Goal: Task Accomplishment & Management: Complete application form

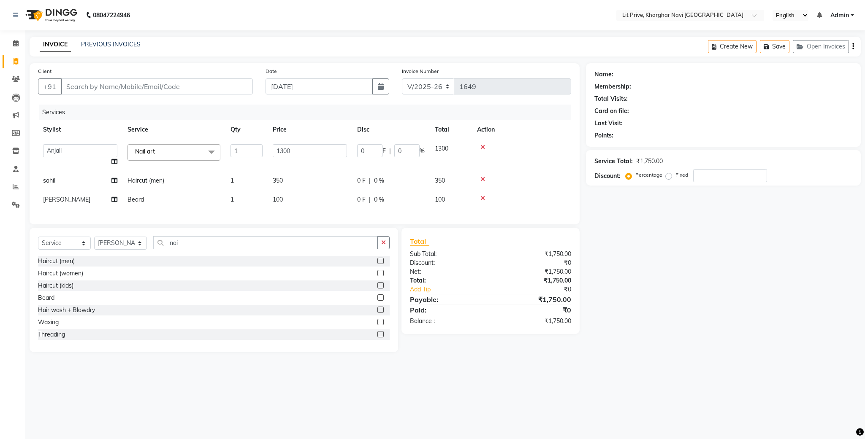
select select "5625"
select select "65618"
select select "service"
select select "38391"
click at [676, 313] on div "Name: Membership: Total Visits: Card on file: Last Visit: Points: Service Total…" at bounding box center [726, 207] width 281 height 289
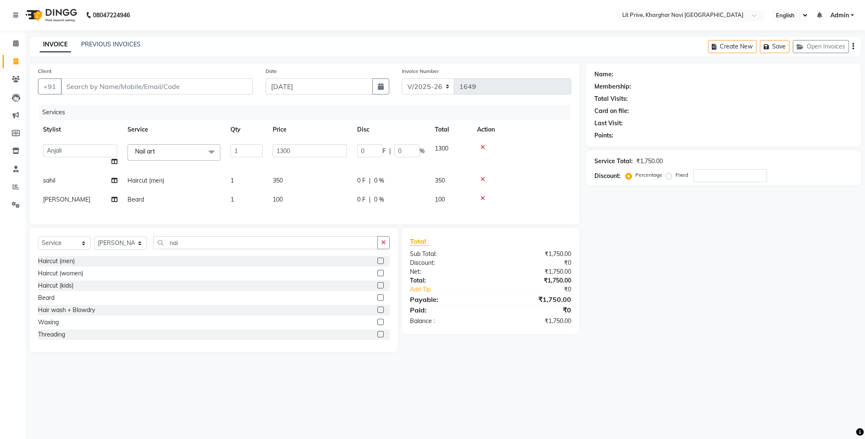
click at [641, 301] on div "Name: Membership: Total Visits: Card on file: Last Visit: Points: Service Total…" at bounding box center [726, 207] width 281 height 289
click at [303, 153] on input "1300" at bounding box center [310, 150] width 74 height 13
type input "1"
type input "2700"
click at [753, 352] on main "INVOICE PREVIOUS INVOICES Create New Save Open Invoices Client +91 Date [DATE] …" at bounding box center [444, 201] width 839 height 328
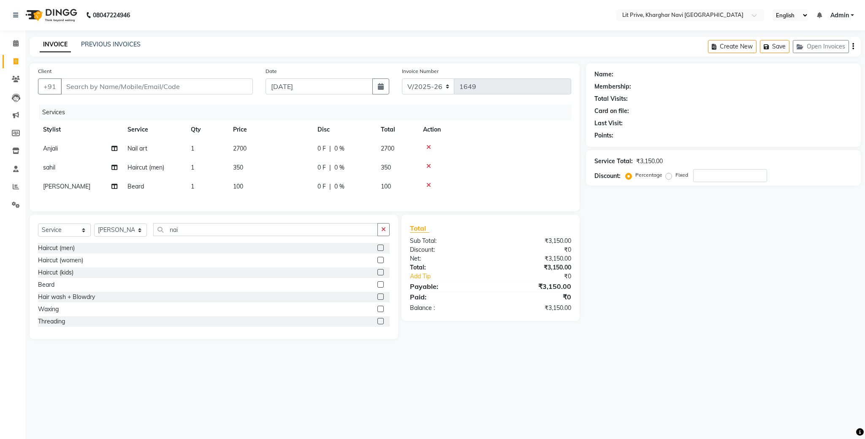
click at [245, 165] on td "350" at bounding box center [270, 167] width 84 height 19
select select "88462"
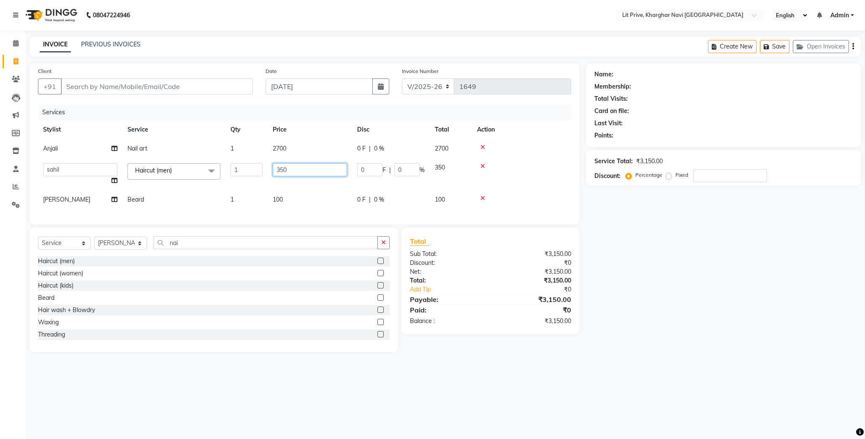
click at [299, 163] on input "350" at bounding box center [310, 169] width 74 height 13
type input "3"
type input "1850"
click at [690, 287] on div "Name: Membership: Total Visits: Card on file: Last Visit: Points: Service Total…" at bounding box center [726, 207] width 281 height 289
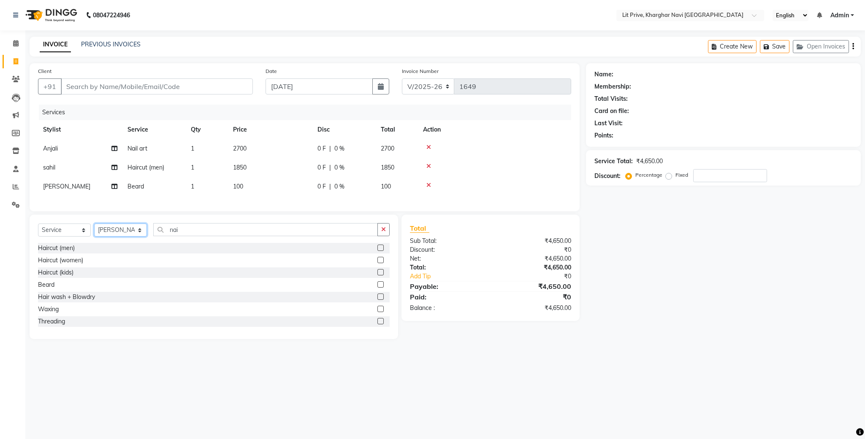
click at [137, 237] on select "Select Stylist [PERSON_NAME] [PERSON_NAME] [PERSON_NAME] [PERSON_NAME] [PERSON_…" at bounding box center [120, 230] width 53 height 13
select select "89134"
click at [94, 233] on select "Select Stylist [PERSON_NAME] [PERSON_NAME] [PERSON_NAME] [PERSON_NAME] [PERSON_…" at bounding box center [120, 230] width 53 height 13
click at [377, 325] on label at bounding box center [380, 321] width 6 height 6
click at [377, 325] on input "checkbox" at bounding box center [379, 321] width 5 height 5
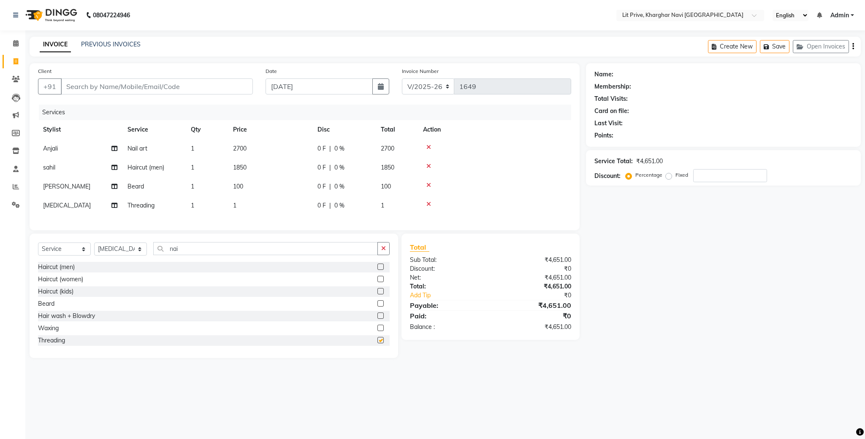
checkbox input "false"
click at [246, 211] on td "1" at bounding box center [270, 205] width 84 height 19
select select "89134"
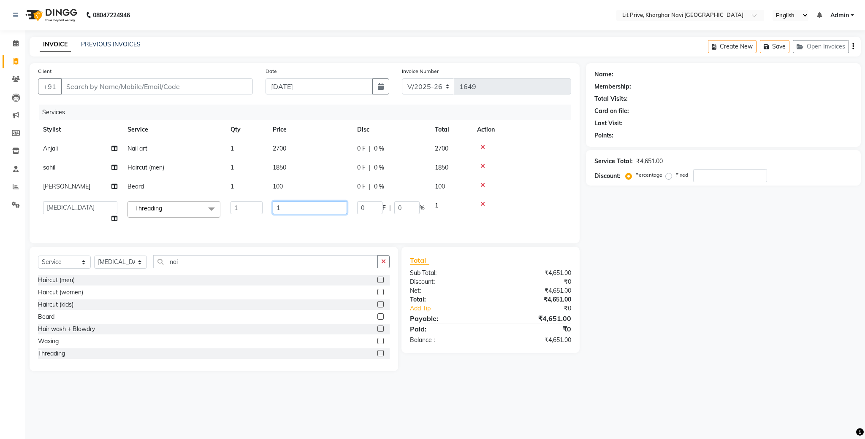
click at [284, 203] on input "1" at bounding box center [310, 207] width 74 height 13
type input "50"
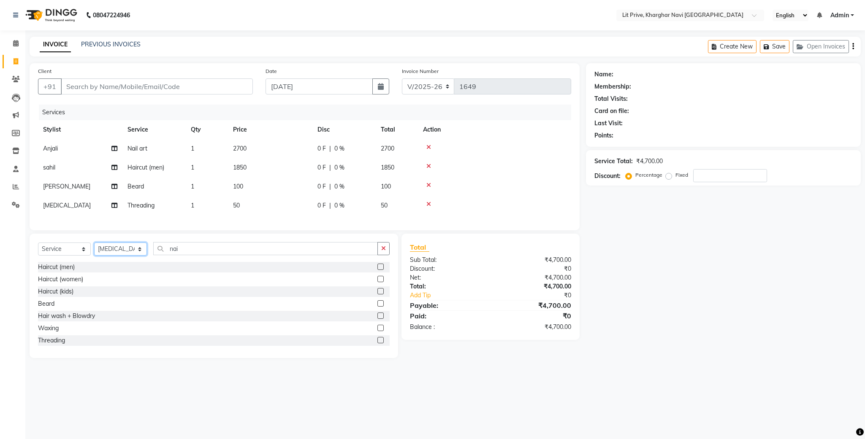
click at [142, 271] on div "Select Service Product Membership Package Voucher Prepaid Gift Card Select Styl…" at bounding box center [214, 296] width 368 height 125
select select "38393"
click at [94, 252] on select "Select Stylist [PERSON_NAME] [PERSON_NAME] [PERSON_NAME] [PERSON_NAME] [PERSON_…" at bounding box center [120, 249] width 53 height 13
click at [377, 344] on label at bounding box center [380, 340] width 6 height 6
click at [377, 344] on input "checkbox" at bounding box center [379, 340] width 5 height 5
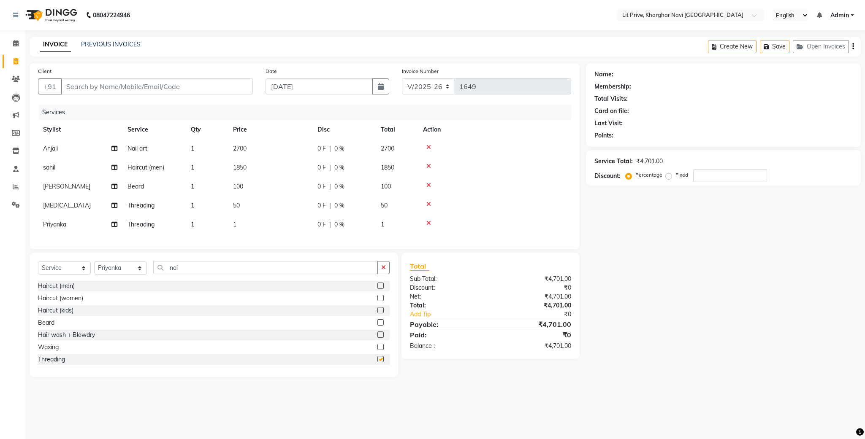
checkbox input "false"
click at [242, 222] on td "1" at bounding box center [270, 224] width 84 height 19
select select "38393"
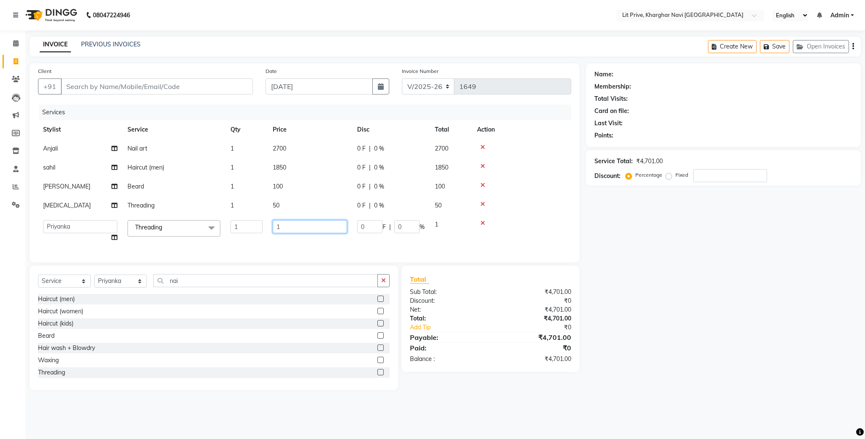
click at [295, 227] on input "1" at bounding box center [310, 226] width 74 height 13
type input "40"
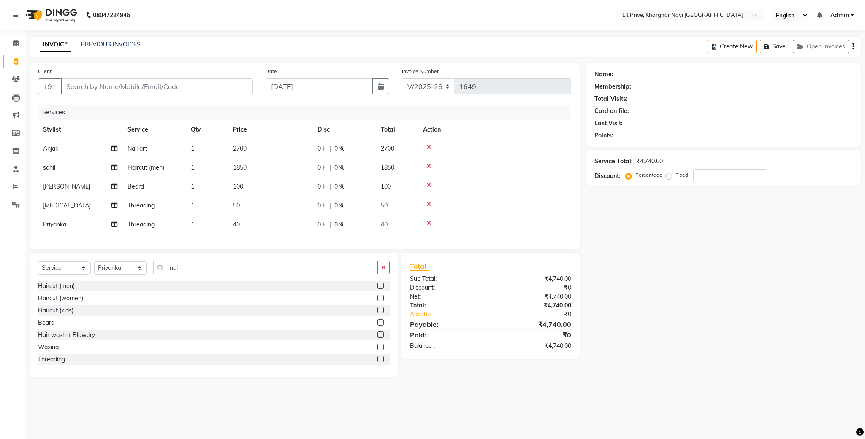
click at [617, 291] on div "Name: Membership: Total Visits: Card on file: Last Visit: Points: Service Total…" at bounding box center [726, 220] width 281 height 314
click at [244, 223] on td "40" at bounding box center [270, 224] width 84 height 19
select select "38393"
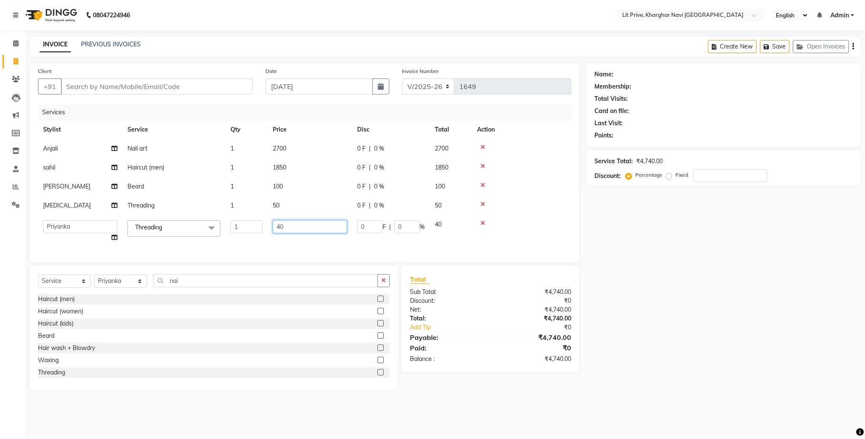
click at [313, 221] on input "40" at bounding box center [310, 226] width 74 height 13
click at [308, 232] on input "40" at bounding box center [310, 226] width 74 height 13
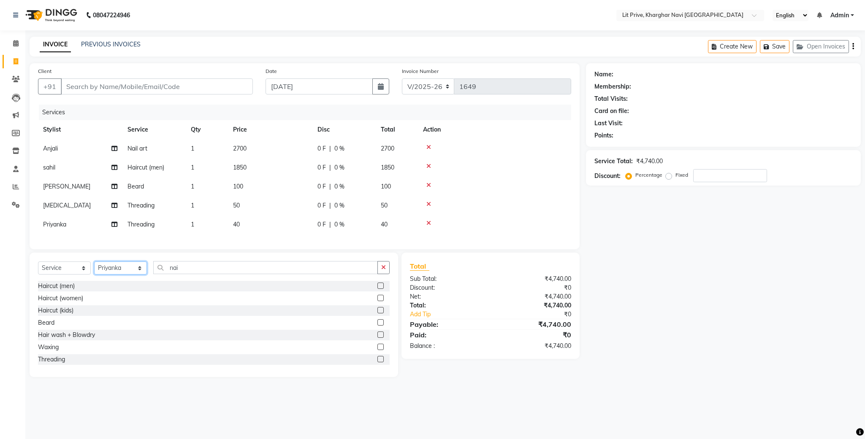
click at [138, 292] on div "Select Service Product Membership Package Voucher Prepaid Gift Card Select Styl…" at bounding box center [214, 315] width 368 height 125
select select "83138"
click at [94, 271] on select "Select Stylist [PERSON_NAME] [PERSON_NAME] [PERSON_NAME] [PERSON_NAME] [PERSON_…" at bounding box center [120, 268] width 53 height 13
click at [332, 274] on input "nai" at bounding box center [265, 267] width 225 height 13
type input "n"
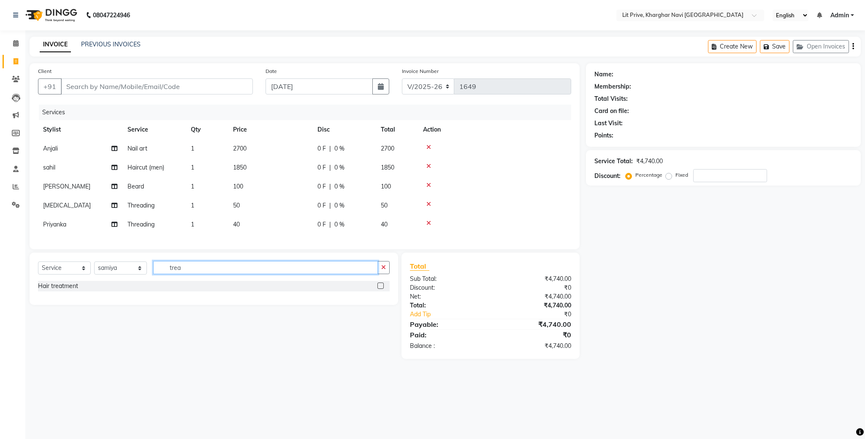
type input "trea"
click at [382, 289] on label at bounding box center [380, 286] width 6 height 6
click at [382, 289] on input "checkbox" at bounding box center [379, 286] width 5 height 5
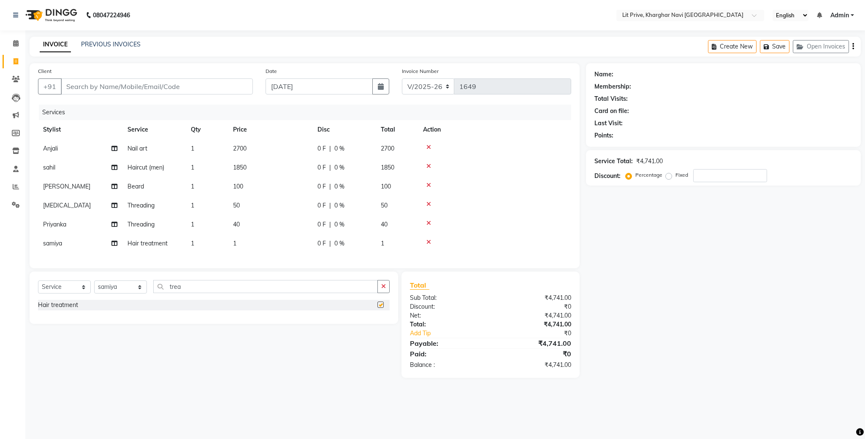
checkbox input "false"
click at [241, 240] on td "1" at bounding box center [270, 243] width 84 height 19
select select "83138"
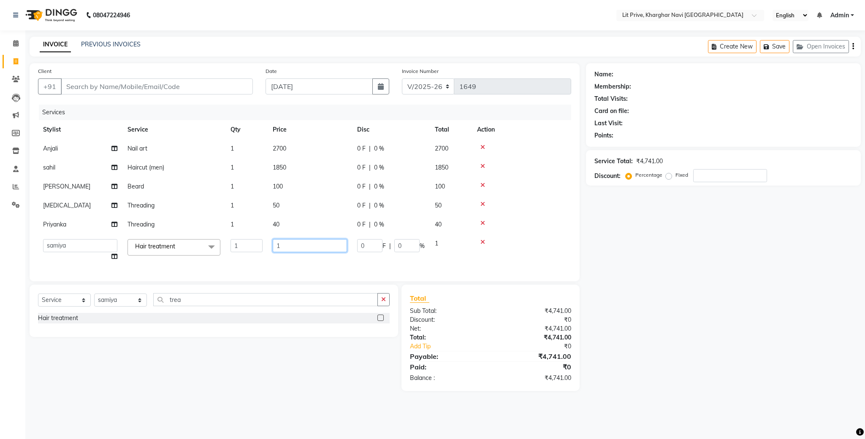
click at [299, 240] on input "1" at bounding box center [310, 245] width 74 height 13
type input "3000"
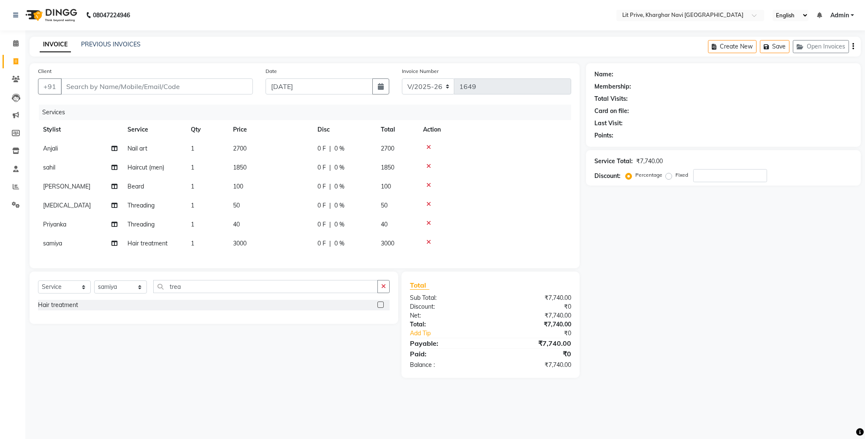
click at [727, 317] on div "Name: Membership: Total Visits: Card on file: Last Visit: Points: Service Total…" at bounding box center [726, 220] width 281 height 315
click at [249, 218] on td "40" at bounding box center [270, 224] width 84 height 19
select select "38393"
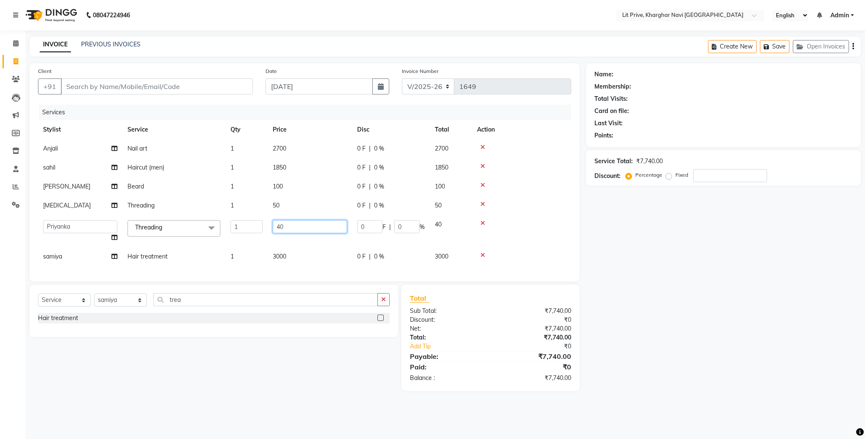
click at [301, 226] on input "40" at bounding box center [310, 226] width 74 height 13
type input "4"
type input "1090"
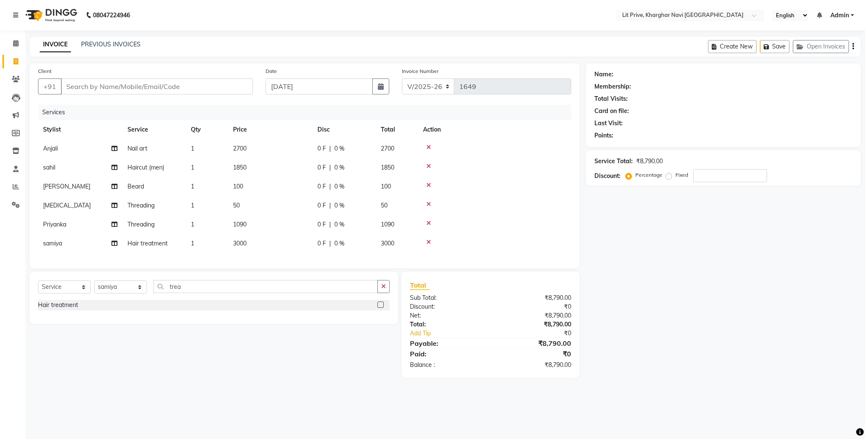
click at [660, 315] on div "Name: Membership: Total Visits: Card on file: Last Visit: Points: Service Total…" at bounding box center [726, 220] width 281 height 315
click at [189, 90] on input "Client" at bounding box center [157, 87] width 192 height 16
type input "i"
type input "0"
type input "i"
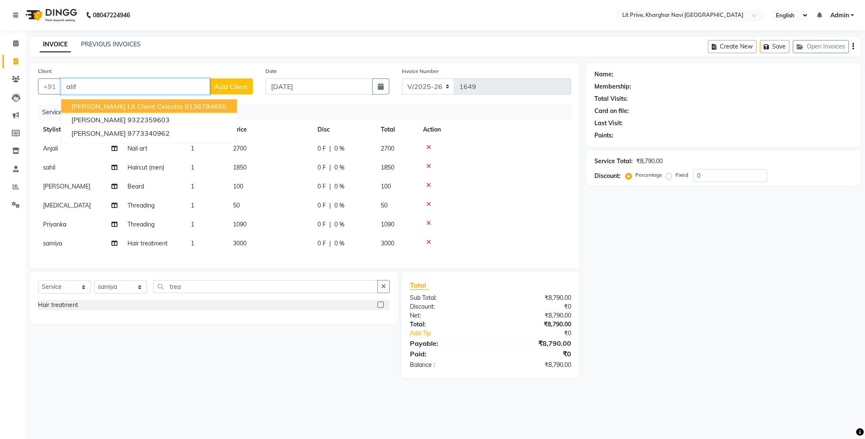
click at [184, 106] on ngb-highlight "9136784665" at bounding box center [205, 106] width 42 height 8
type input "9136784665"
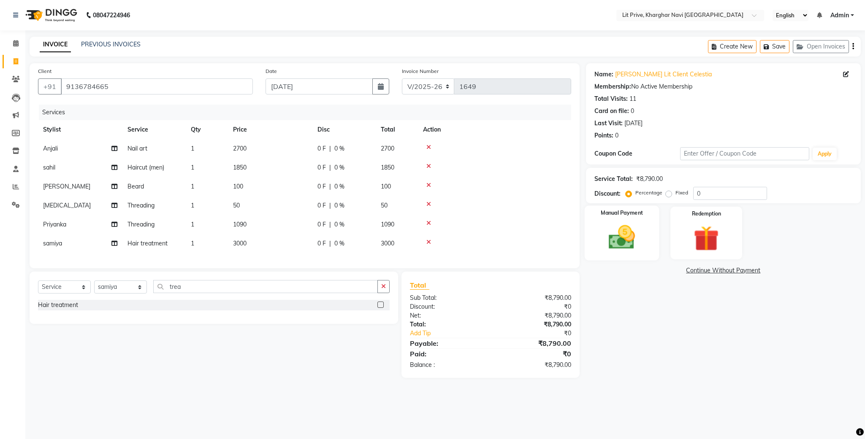
click at [614, 240] on img at bounding box center [621, 237] width 43 height 30
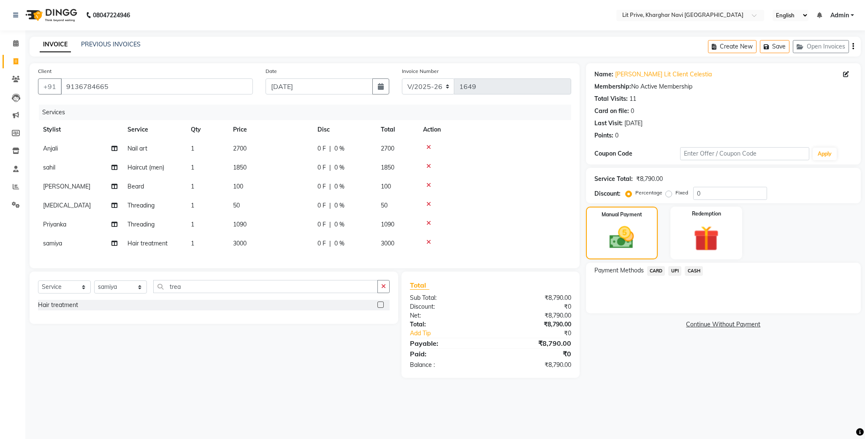
click at [673, 272] on span "UPI" at bounding box center [674, 271] width 13 height 10
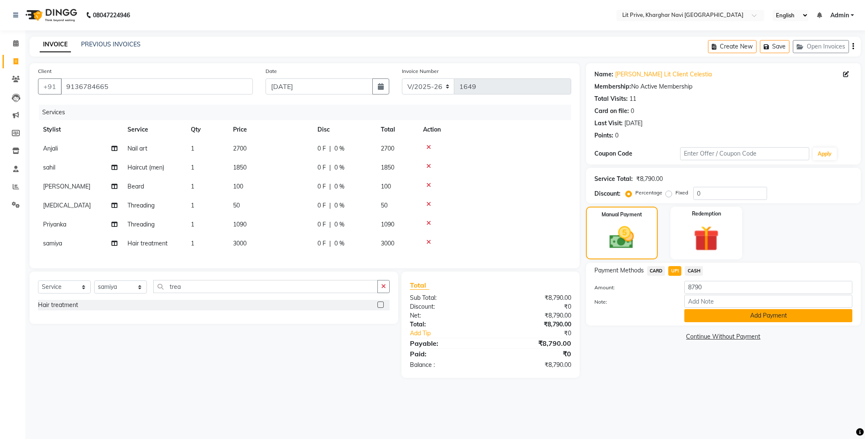
click at [717, 314] on button "Add Payment" at bounding box center [768, 315] width 168 height 13
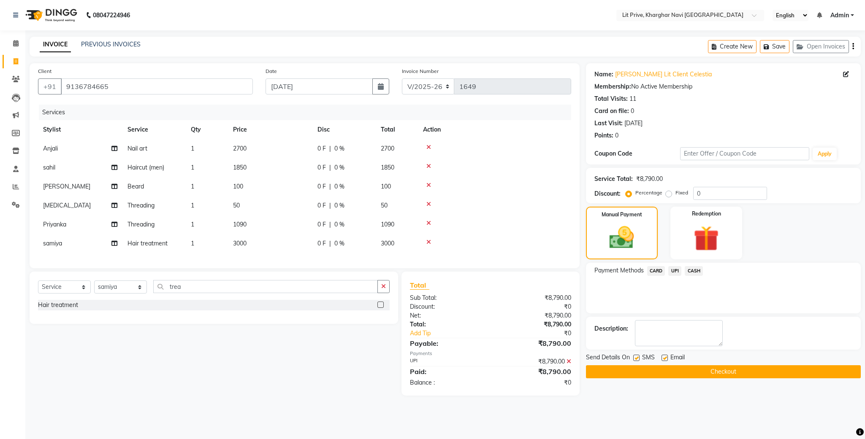
click at [635, 359] on label at bounding box center [636, 358] width 6 height 6
click at [635, 359] on input "checkbox" at bounding box center [635, 358] width 5 height 5
checkbox input "false"
click at [664, 357] on label at bounding box center [664, 358] width 6 height 6
click at [664, 357] on input "checkbox" at bounding box center [663, 358] width 5 height 5
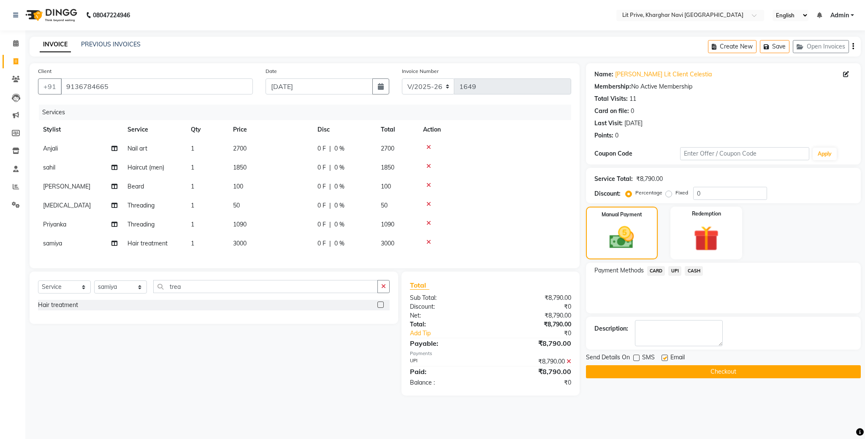
checkbox input "false"
click at [680, 368] on button "Checkout" at bounding box center [723, 372] width 275 height 13
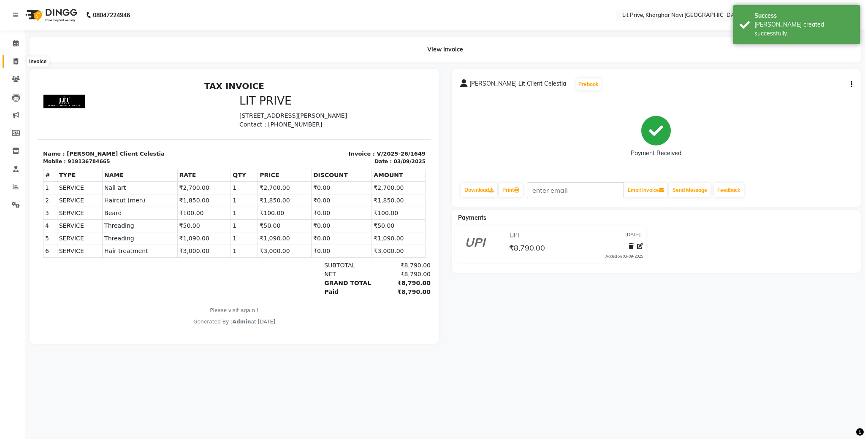
click at [15, 60] on icon at bounding box center [16, 61] width 5 height 6
select select "service"
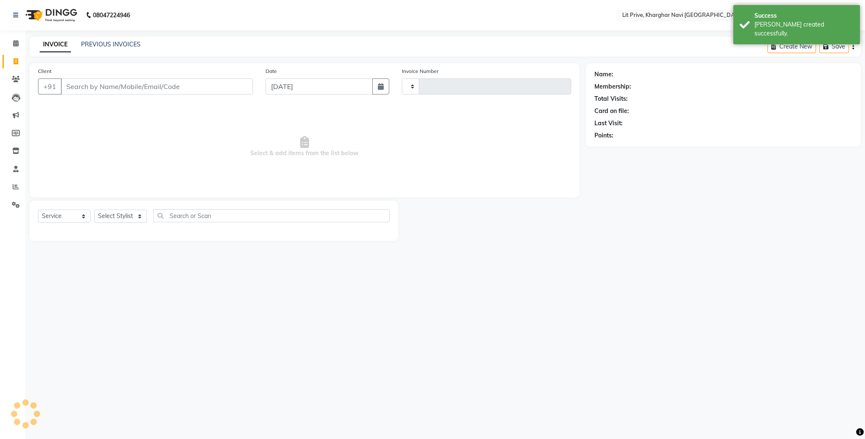
type input "1650"
select select "5625"
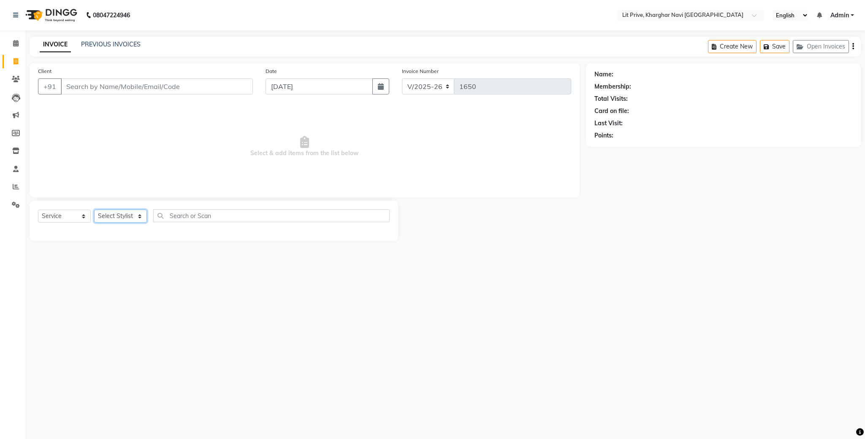
click at [135, 221] on select "Select Stylist [PERSON_NAME] [PERSON_NAME] [PERSON_NAME] [PERSON_NAME] [PERSON_…" at bounding box center [120, 216] width 53 height 13
select select "38393"
click at [94, 210] on select "Select Stylist [PERSON_NAME] [PERSON_NAME] [PERSON_NAME] [PERSON_NAME] [PERSON_…" at bounding box center [120, 216] width 53 height 13
click at [377, 306] on label at bounding box center [380, 307] width 6 height 6
click at [377, 306] on input "checkbox" at bounding box center [379, 307] width 5 height 5
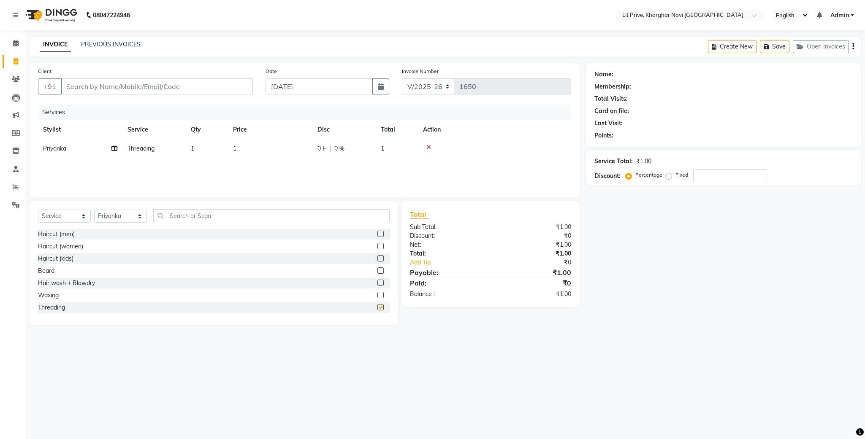
checkbox input "false"
click at [236, 147] on span "1" at bounding box center [234, 149] width 3 height 8
select select "38393"
click at [282, 146] on input "1" at bounding box center [310, 150] width 74 height 13
type input "90"
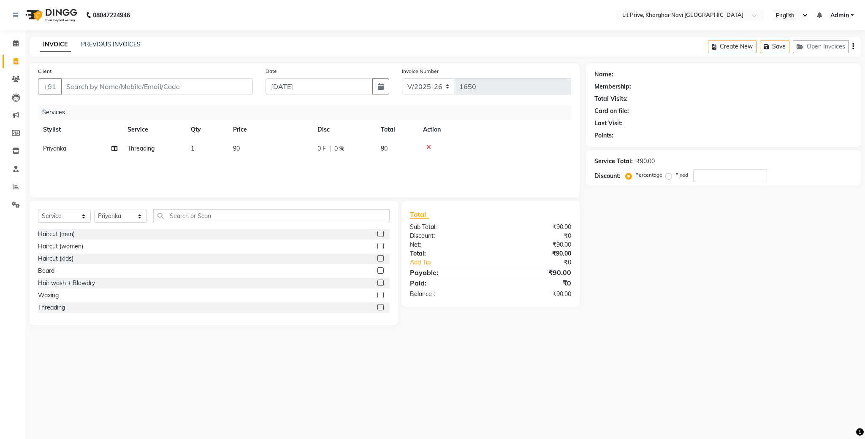
click at [761, 356] on div "08047224946 Select Location × Lit Prive, Kharghar Navi [GEOGRAPHIC_DATA] Englis…" at bounding box center [432, 219] width 865 height 439
click at [137, 217] on select "Select Stylist [PERSON_NAME] [PERSON_NAME] [PERSON_NAME] [PERSON_NAME] [PERSON_…" at bounding box center [120, 216] width 53 height 13
select select "38391"
click at [94, 210] on select "Select Stylist [PERSON_NAME] [PERSON_NAME] [PERSON_NAME] [PERSON_NAME] [PERSON_…" at bounding box center [120, 216] width 53 height 13
click at [377, 232] on label at bounding box center [380, 234] width 6 height 6
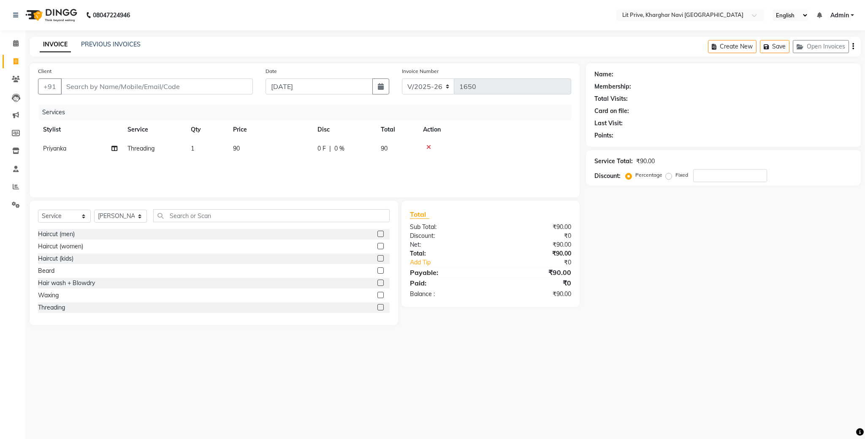
click at [377, 232] on input "checkbox" at bounding box center [379, 234] width 5 height 5
checkbox input "false"
click at [246, 165] on td "1" at bounding box center [270, 167] width 84 height 19
select select "38391"
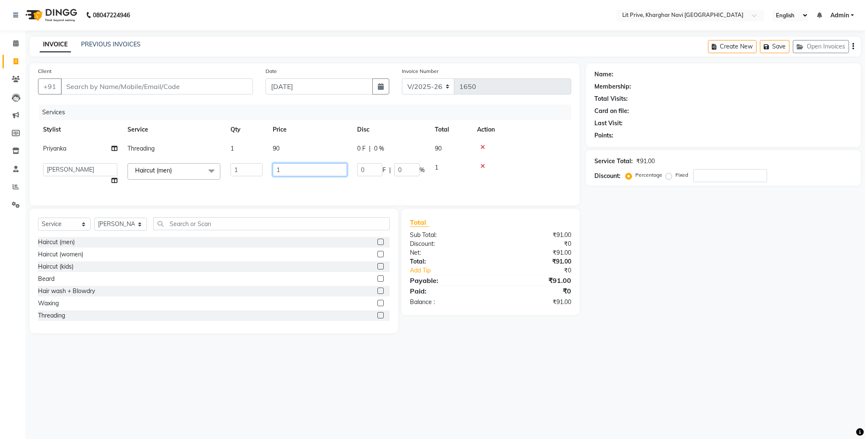
click at [307, 171] on input "1" at bounding box center [310, 169] width 74 height 13
type input "600"
click at [660, 285] on div "Name: Membership: Total Visits: Card on file: Last Visit: Points: Service Total…" at bounding box center [726, 198] width 281 height 270
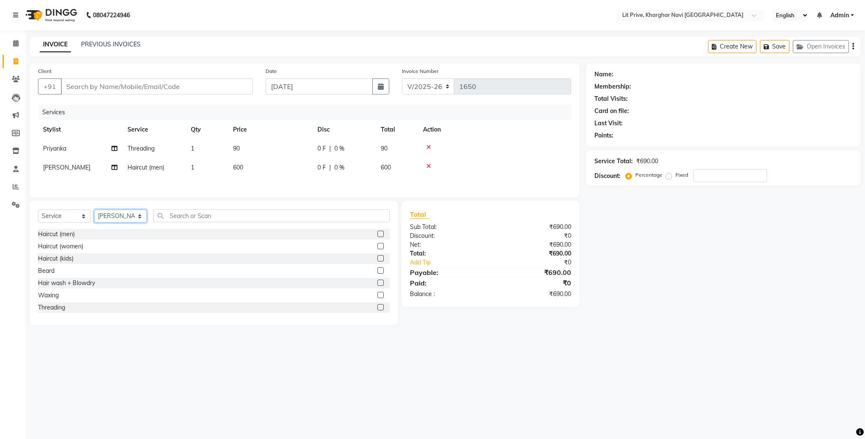
click at [142, 223] on select "Select Stylist [PERSON_NAME] [PERSON_NAME] [PERSON_NAME] [PERSON_NAME] [PERSON_…" at bounding box center [120, 216] width 53 height 13
select select "89134"
click at [94, 214] on select "Select Stylist [PERSON_NAME] [PERSON_NAME] [PERSON_NAME] [PERSON_NAME] [PERSON_…" at bounding box center [120, 216] width 53 height 13
click at [377, 311] on label at bounding box center [380, 307] width 6 height 6
click at [377, 311] on input "checkbox" at bounding box center [379, 307] width 5 height 5
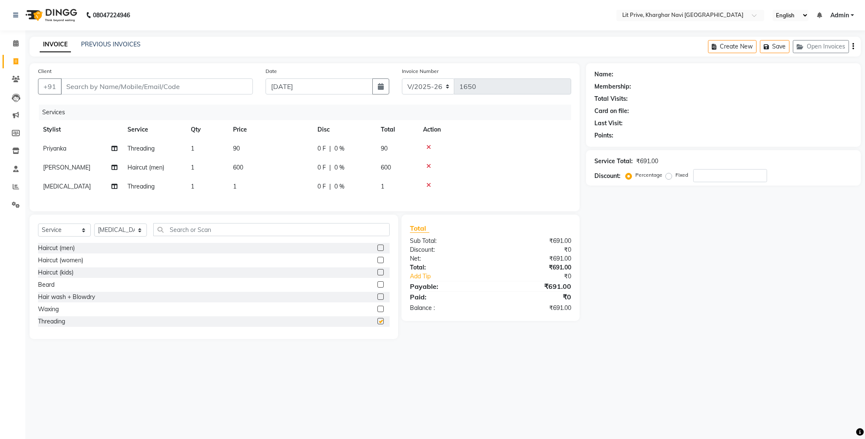
checkbox input "false"
click at [137, 237] on select "Select Stylist [PERSON_NAME] [PERSON_NAME] [PERSON_NAME] [PERSON_NAME] [PERSON_…" at bounding box center [120, 230] width 53 height 13
click at [618, 236] on div "Name: Membership: Total Visits: Card on file: Last Visit: Points: Service Total…" at bounding box center [726, 201] width 281 height 276
click at [237, 184] on td "1" at bounding box center [270, 186] width 84 height 19
select select "89134"
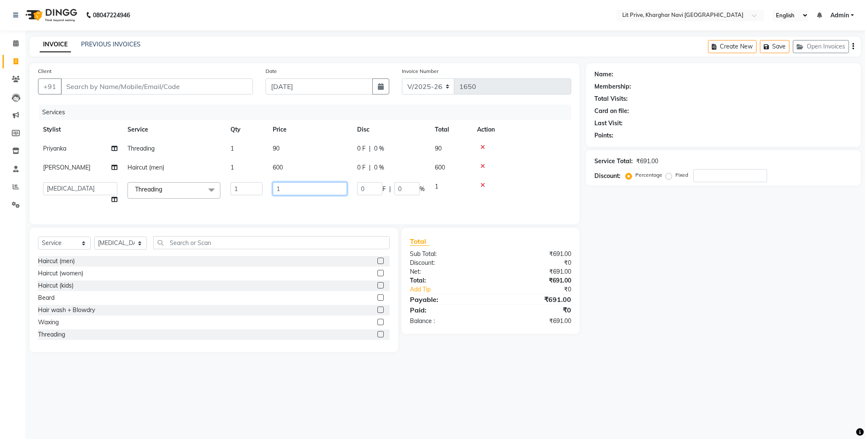
click at [295, 186] on input "1" at bounding box center [310, 188] width 74 height 13
type input "130"
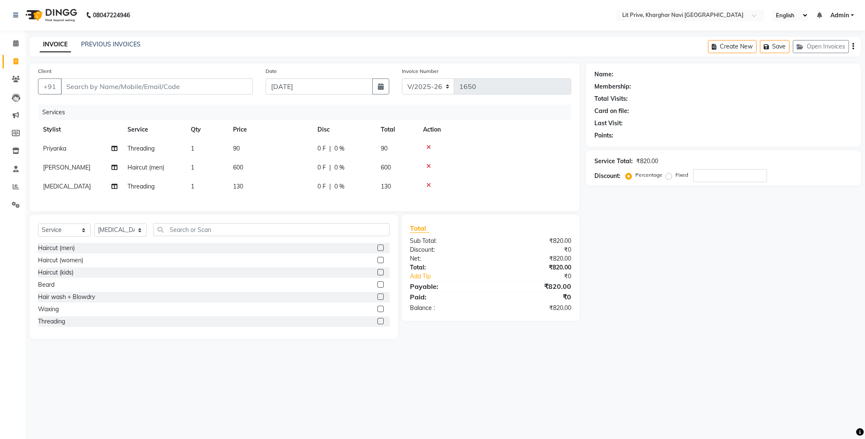
click at [676, 268] on div "Name: Membership: Total Visits: Card on file: Last Visit: Points: Service Total…" at bounding box center [726, 201] width 281 height 276
click at [138, 237] on select "Select Stylist [PERSON_NAME] [PERSON_NAME] [PERSON_NAME] [PERSON_NAME] [PERSON_…" at bounding box center [120, 230] width 53 height 13
select select "83138"
click at [94, 233] on select "Select Stylist [PERSON_NAME] [PERSON_NAME] [PERSON_NAME] [PERSON_NAME] [PERSON_…" at bounding box center [120, 230] width 53 height 13
click at [377, 263] on label at bounding box center [380, 260] width 6 height 6
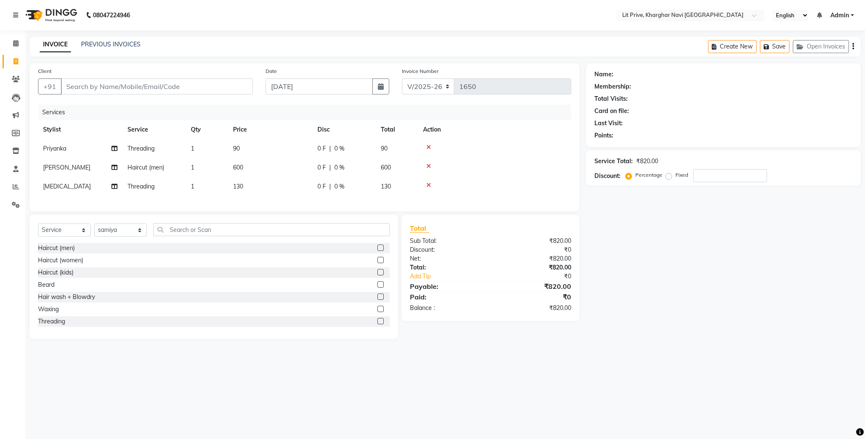
click at [377, 263] on input "checkbox" at bounding box center [379, 260] width 5 height 5
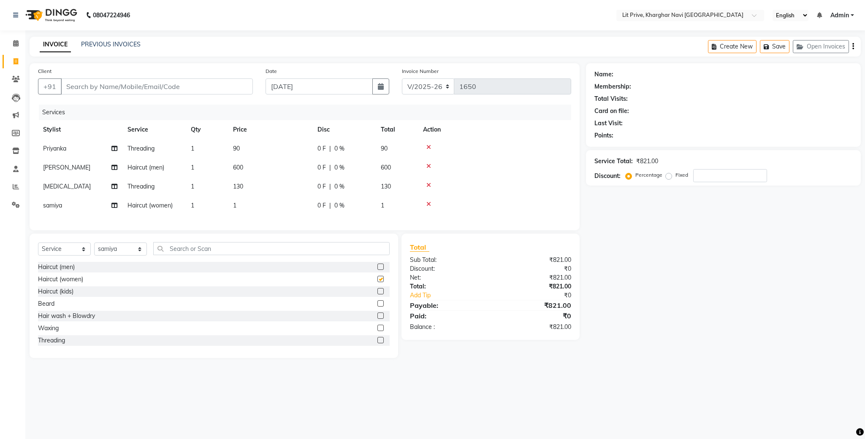
checkbox input "false"
click at [245, 203] on td "1" at bounding box center [270, 205] width 84 height 19
select select "83138"
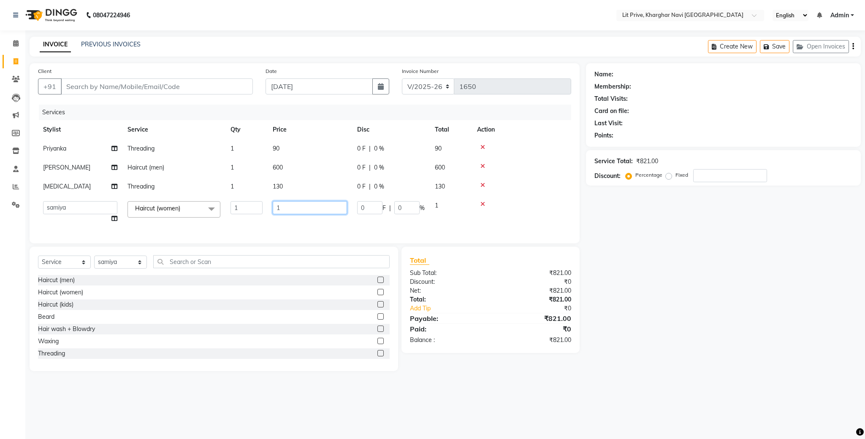
click at [289, 207] on input "1" at bounding box center [310, 207] width 74 height 13
type input "300"
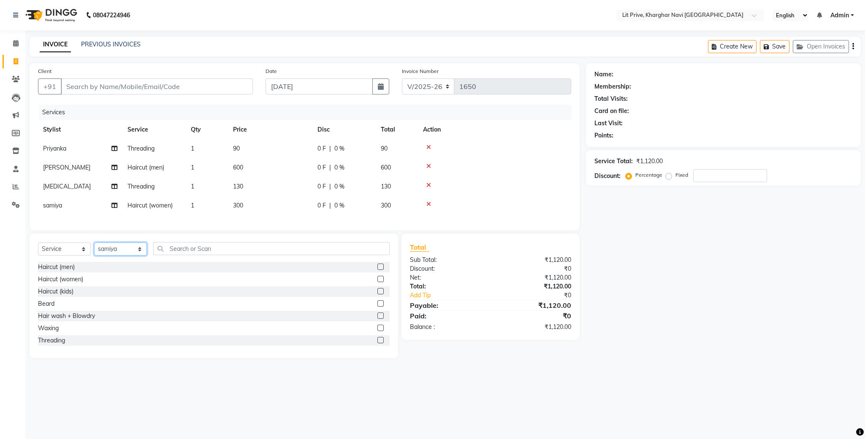
click at [138, 274] on div "Select Service Product Membership Package Voucher Prepaid Gift Card Select Styl…" at bounding box center [214, 296] width 368 height 125
select select "38246"
click at [94, 252] on select "Select Stylist [PERSON_NAME] [PERSON_NAME] [PERSON_NAME] [PERSON_NAME] [PERSON_…" at bounding box center [120, 249] width 53 height 13
click at [309, 255] on input "text" at bounding box center [271, 248] width 236 height 13
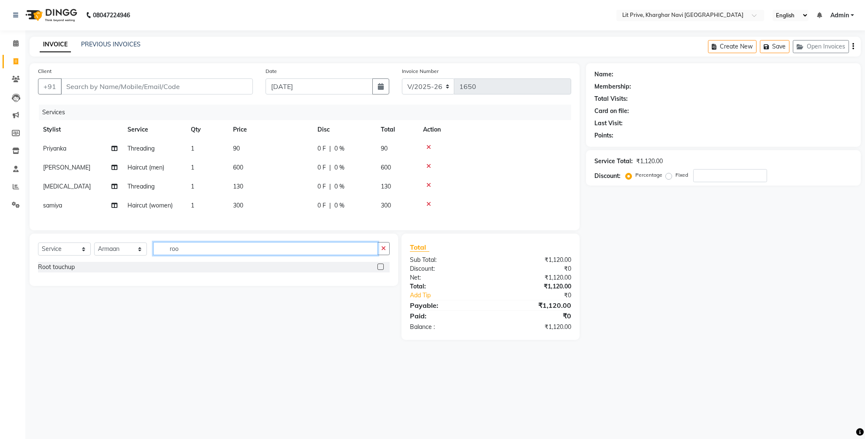
type input "roo"
click at [380, 270] on label at bounding box center [380, 267] width 6 height 6
click at [380, 270] on input "checkbox" at bounding box center [379, 267] width 5 height 5
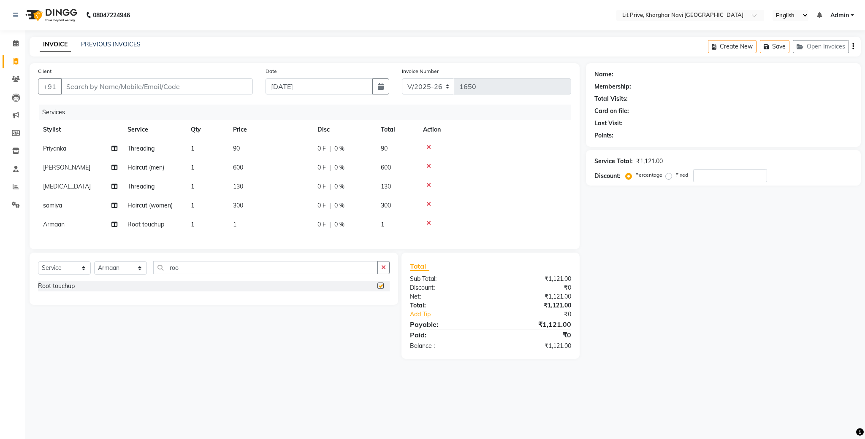
checkbox input "false"
click at [242, 221] on td "1" at bounding box center [270, 224] width 84 height 19
select select "38246"
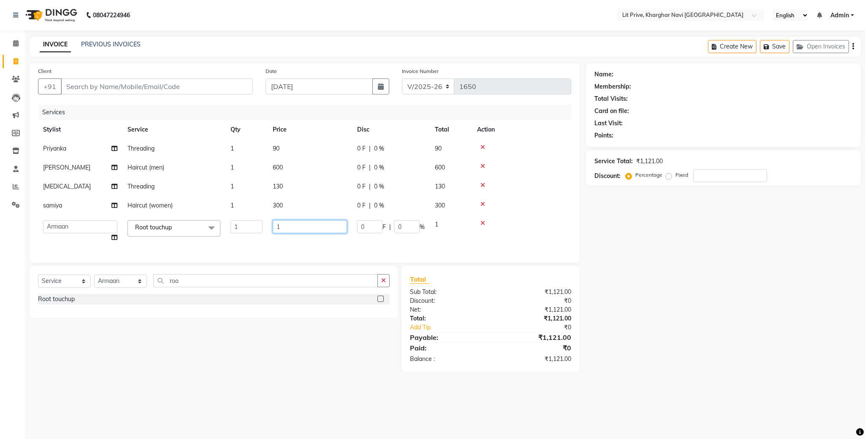
click at [296, 225] on input "1" at bounding box center [310, 226] width 74 height 13
type input "1300"
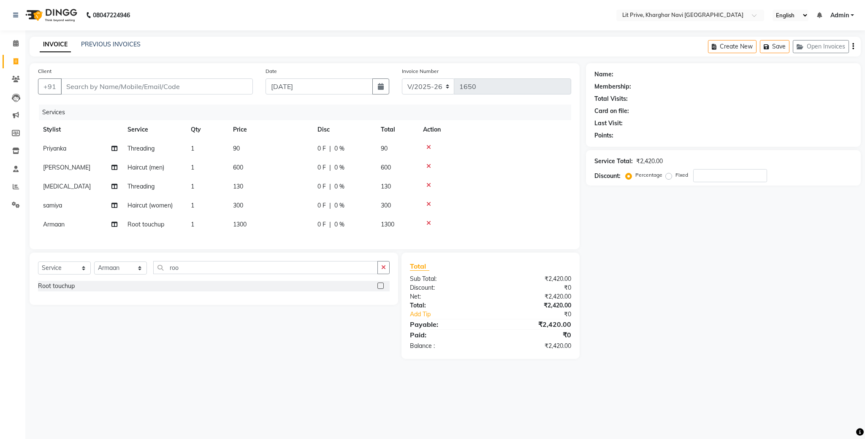
click at [767, 277] on div "Name: Membership: Total Visits: Card on file: Last Visit: Points: Service Total…" at bounding box center [726, 211] width 281 height 296
click at [158, 93] on input "Client" at bounding box center [157, 87] width 192 height 16
click at [187, 84] on input "Client" at bounding box center [157, 87] width 192 height 16
type input "l"
type input "0"
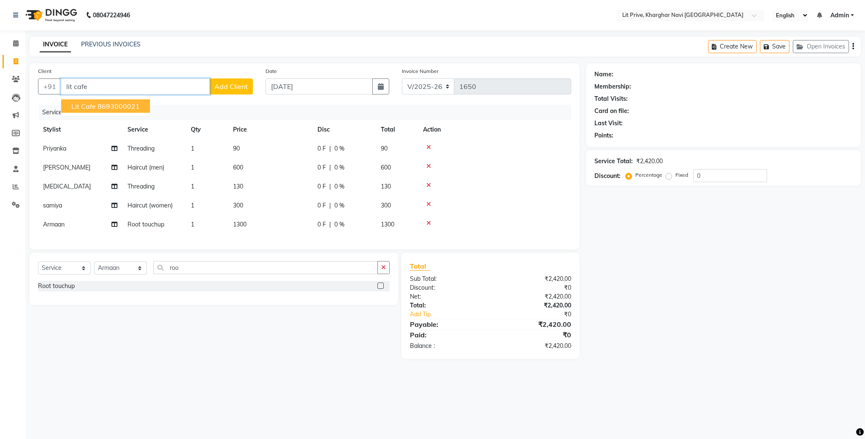
click at [132, 109] on ngb-highlight "8693000021" at bounding box center [118, 106] width 42 height 8
type input "8693000021"
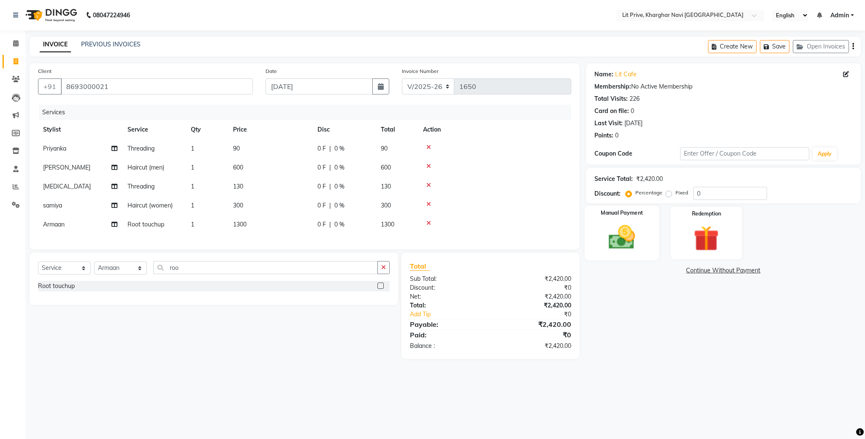
click at [626, 238] on img at bounding box center [621, 237] width 43 height 30
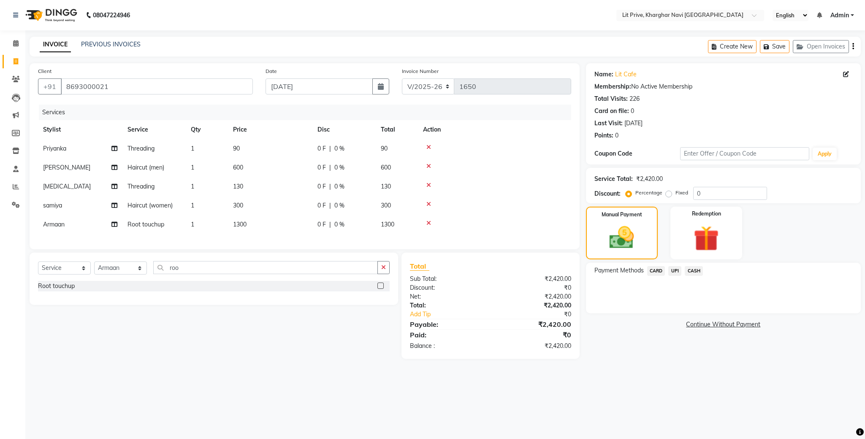
click at [674, 270] on span "UPI" at bounding box center [674, 271] width 13 height 10
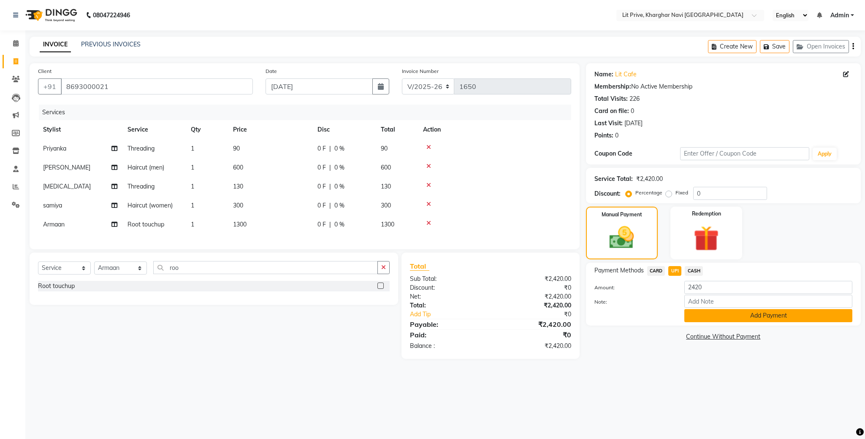
click at [715, 314] on button "Add Payment" at bounding box center [768, 315] width 168 height 13
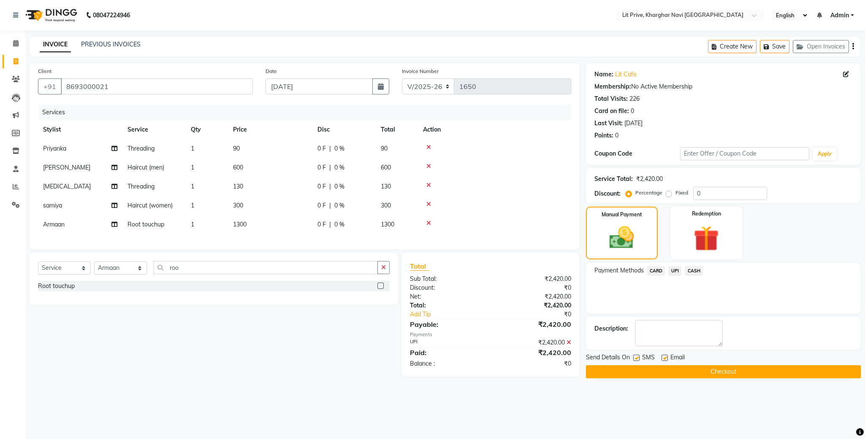
click at [633, 359] on label at bounding box center [636, 358] width 6 height 6
click at [633, 359] on input "checkbox" at bounding box center [635, 358] width 5 height 5
checkbox input "false"
click at [663, 358] on label at bounding box center [664, 358] width 6 height 6
click at [663, 358] on input "checkbox" at bounding box center [663, 358] width 5 height 5
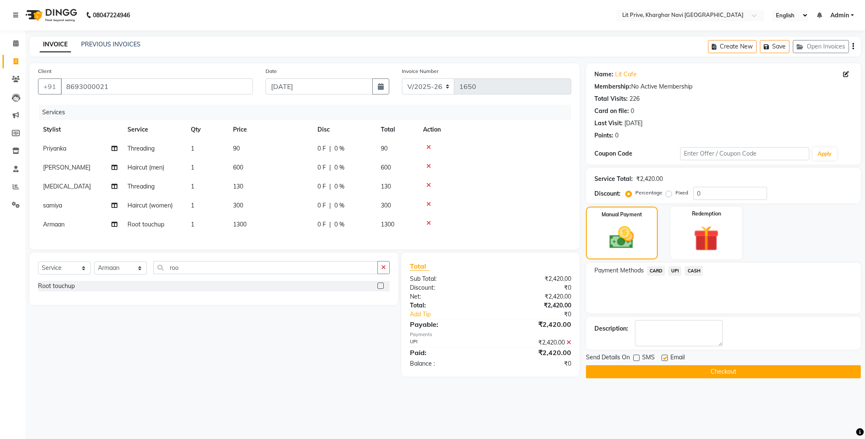
checkbox input "false"
click at [707, 374] on button "Checkout" at bounding box center [723, 372] width 275 height 13
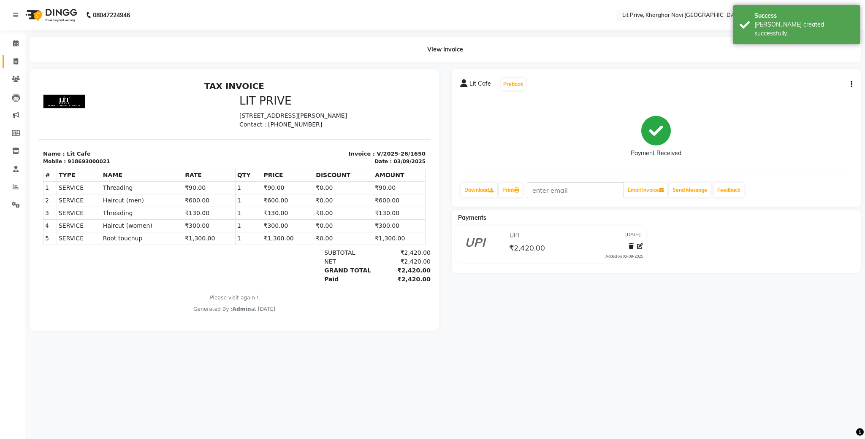
click at [13, 55] on link "Invoice" at bounding box center [13, 62] width 20 height 14
select select "service"
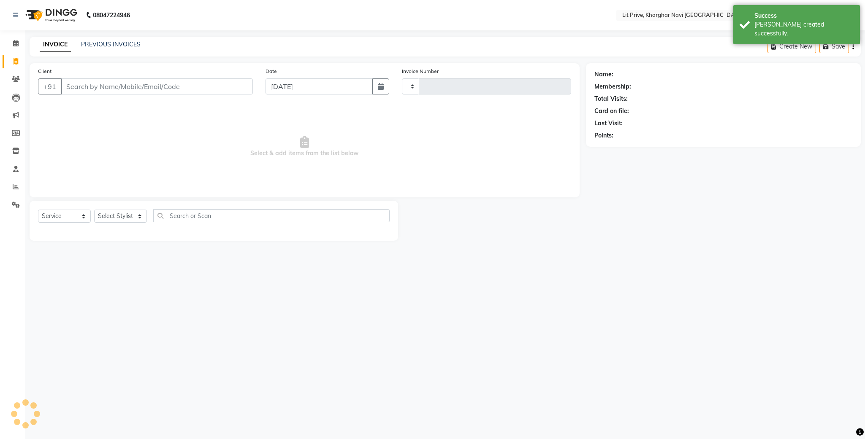
type input "1651"
select select "5625"
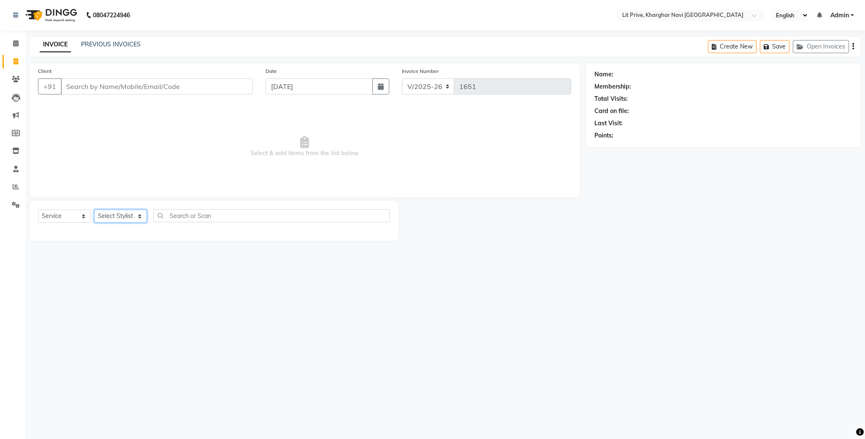
click at [138, 214] on select "Select Stylist [PERSON_NAME] [PERSON_NAME] [PERSON_NAME] [PERSON_NAME] [PERSON_…" at bounding box center [120, 216] width 53 height 13
select select "65621"
click at [94, 210] on select "Select Stylist [PERSON_NAME] [PERSON_NAME] [PERSON_NAME] [PERSON_NAME] [PERSON_…" at bounding box center [120, 216] width 53 height 13
click at [377, 257] on label at bounding box center [380, 258] width 6 height 6
click at [377, 257] on input "checkbox" at bounding box center [379, 258] width 5 height 5
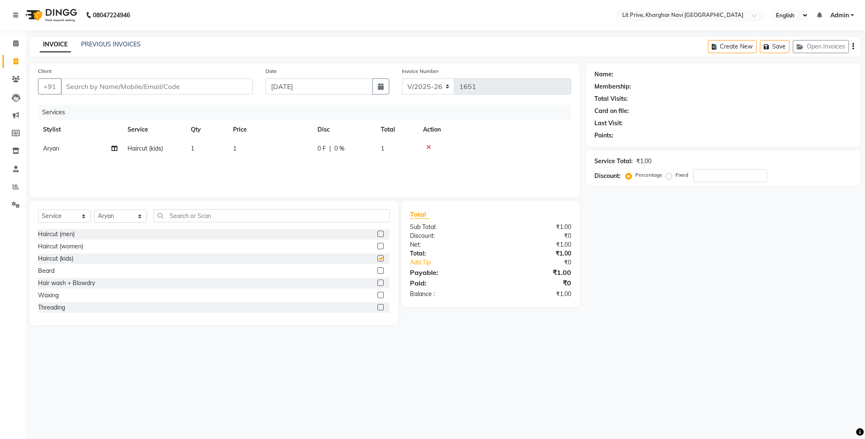
checkbox input "false"
click at [246, 144] on td "1" at bounding box center [270, 148] width 84 height 19
select select "65621"
click at [303, 147] on input "1" at bounding box center [310, 150] width 74 height 13
type input "100"
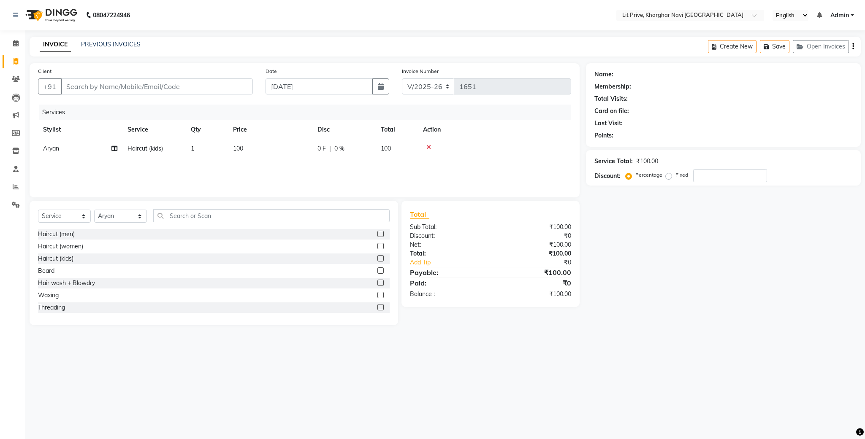
click at [748, 242] on div "Name: Membership: Total Visits: Card on file: Last Visit: Points: Service Total…" at bounding box center [726, 194] width 281 height 262
click at [140, 218] on select "Select Stylist [PERSON_NAME] [PERSON_NAME] [PERSON_NAME] [PERSON_NAME] [PERSON_…" at bounding box center [120, 216] width 53 height 13
select select "88462"
click at [94, 210] on select "Select Stylist [PERSON_NAME] [PERSON_NAME] [PERSON_NAME] [PERSON_NAME] [PERSON_…" at bounding box center [120, 216] width 53 height 13
click at [377, 233] on label at bounding box center [380, 234] width 6 height 6
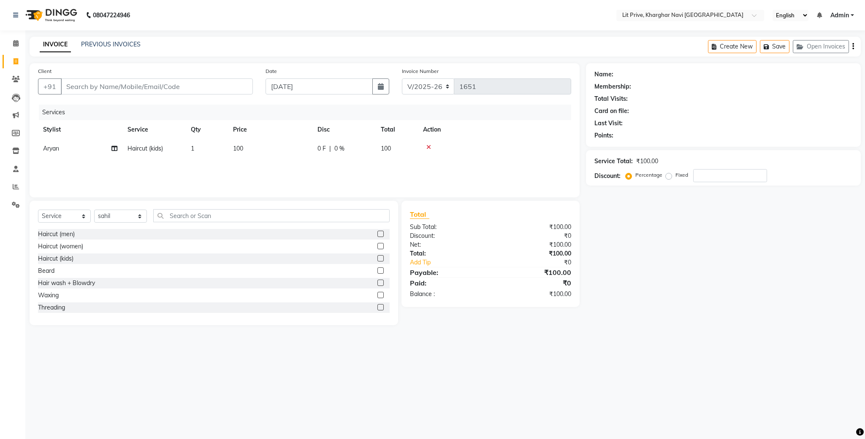
click at [377, 233] on input "checkbox" at bounding box center [379, 234] width 5 height 5
checkbox input "false"
click at [244, 166] on td "1" at bounding box center [270, 167] width 84 height 19
select select "88462"
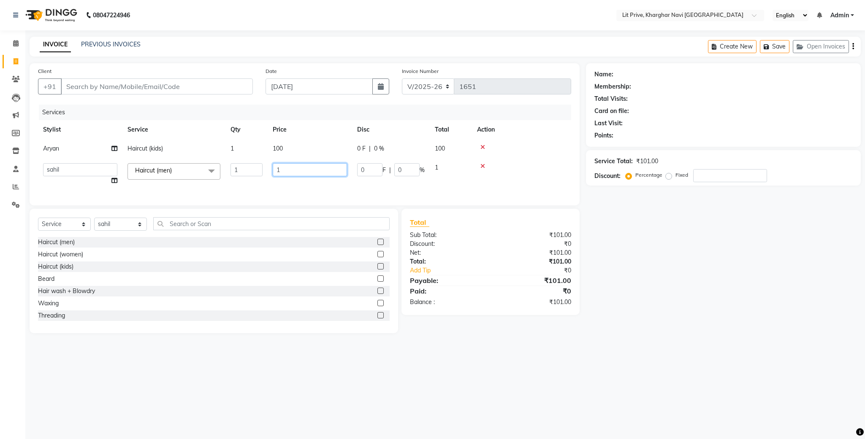
click at [303, 173] on input "1" at bounding box center [310, 169] width 74 height 13
type input "550"
click at [750, 269] on div "Name: Membership: Total Visits: Card on file: Last Visit: Points: Service Total…" at bounding box center [726, 198] width 281 height 270
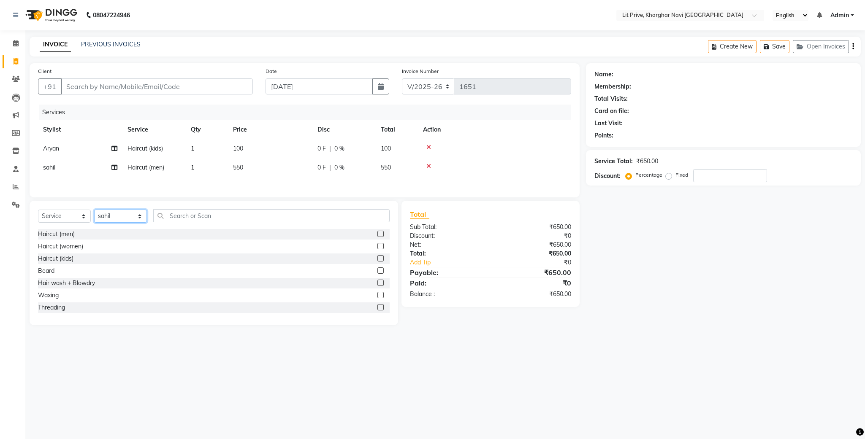
click at [141, 223] on select "Select Stylist [PERSON_NAME] [PERSON_NAME] [PERSON_NAME] [PERSON_NAME] [PERSON_…" at bounding box center [120, 216] width 53 height 13
select select "38246"
click at [94, 214] on select "Select Stylist [PERSON_NAME] [PERSON_NAME] [PERSON_NAME] [PERSON_NAME] [PERSON_…" at bounding box center [120, 216] width 53 height 13
click at [377, 236] on label at bounding box center [380, 234] width 6 height 6
click at [377, 236] on input "checkbox" at bounding box center [379, 234] width 5 height 5
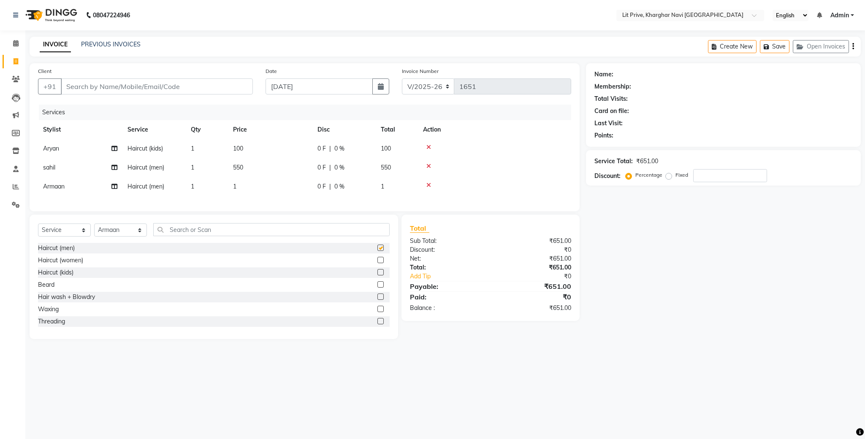
checkbox input "false"
click at [243, 182] on td "1" at bounding box center [270, 186] width 84 height 19
select select "38246"
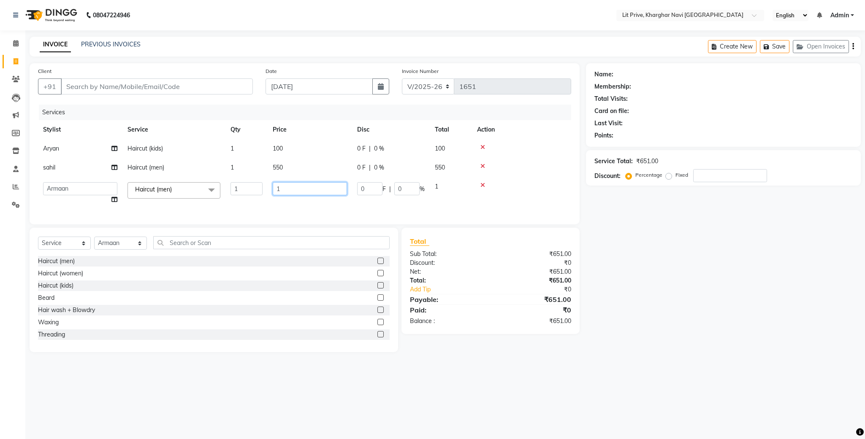
click at [293, 185] on input "1" at bounding box center [310, 188] width 74 height 13
type input "250"
click at [688, 305] on div "Name: Membership: Total Visits: Card on file: Last Visit: Points: Service Total…" at bounding box center [726, 207] width 281 height 289
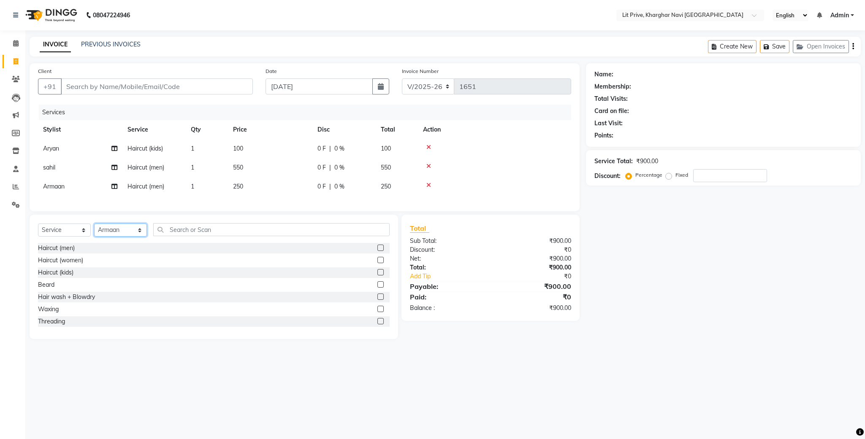
click at [141, 237] on select "Select Stylist [PERSON_NAME] [PERSON_NAME] [PERSON_NAME] [PERSON_NAME] [PERSON_…" at bounding box center [120, 230] width 53 height 13
select select "38391"
click at [94, 233] on select "Select Stylist [PERSON_NAME] [PERSON_NAME] [PERSON_NAME] [PERSON_NAME] [PERSON_…" at bounding box center [120, 230] width 53 height 13
click at [377, 288] on label at bounding box center [380, 285] width 6 height 6
click at [377, 288] on input "checkbox" at bounding box center [379, 284] width 5 height 5
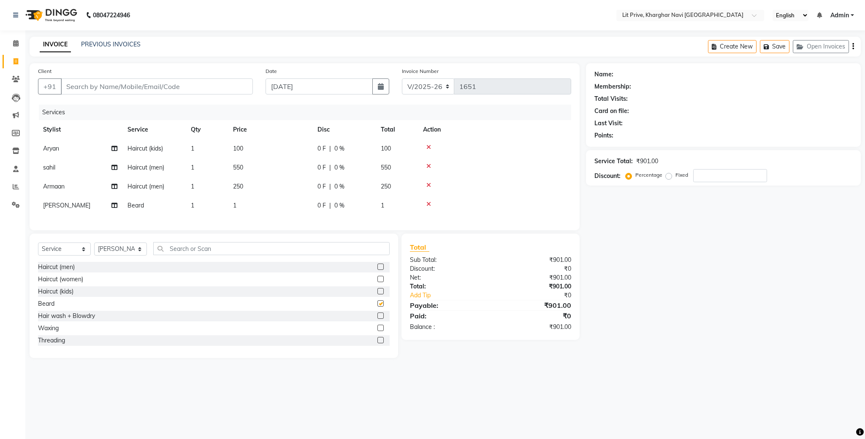
checkbox input "false"
click at [244, 198] on td "1" at bounding box center [270, 205] width 84 height 19
select select "38391"
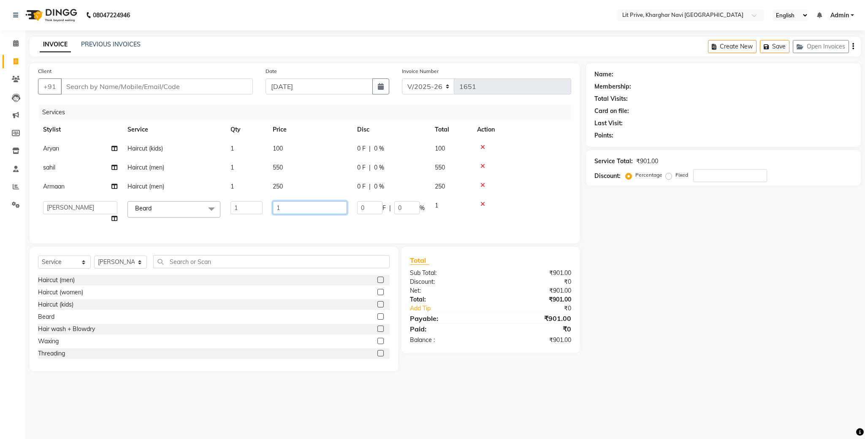
click at [295, 209] on input "1" at bounding box center [310, 207] width 74 height 13
type input "100"
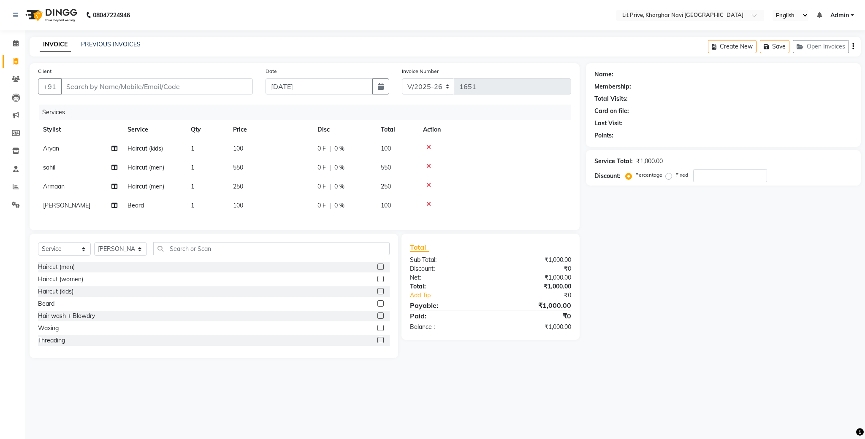
click at [683, 292] on div "Name: Membership: Total Visits: Card on file: Last Visit: Points: Service Total…" at bounding box center [726, 210] width 281 height 295
click at [260, 166] on td "550" at bounding box center [270, 167] width 84 height 19
select select "88462"
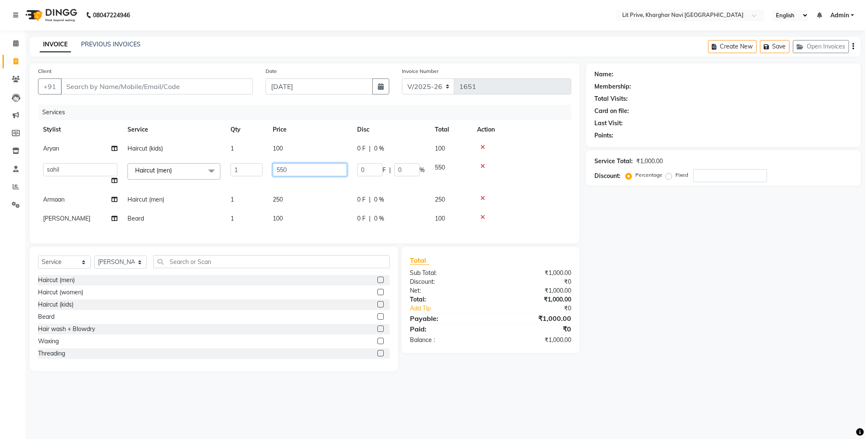
click at [290, 165] on input "550" at bounding box center [310, 169] width 74 height 13
type input "5"
type input "900"
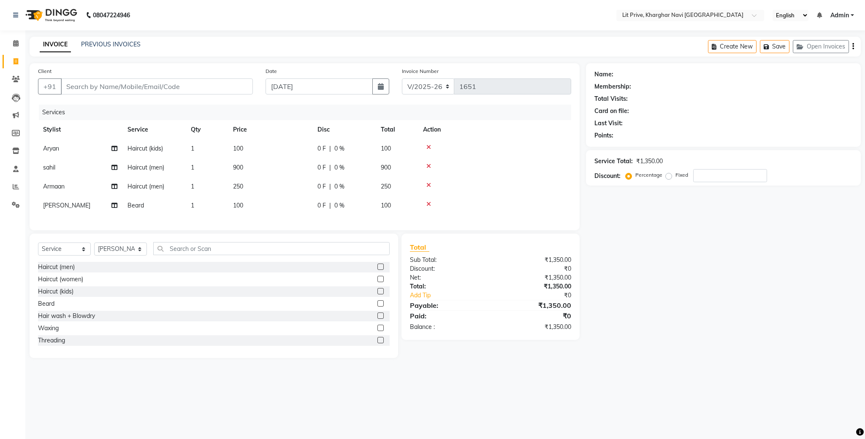
click at [285, 182] on tbody "Aryan Haircut (kids) 1 100 0 F | 0 % 100 [PERSON_NAME] Haircut (men) 1 900 0 F …" at bounding box center [304, 177] width 533 height 76
